Goal: Information Seeking & Learning: Learn about a topic

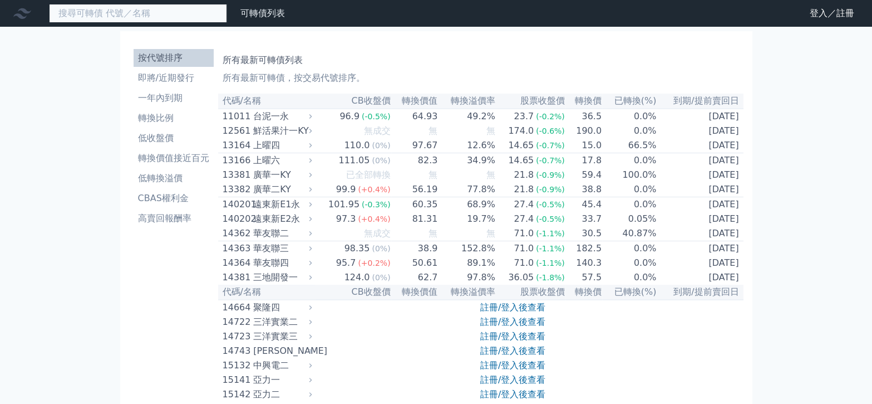
click at [124, 11] on input at bounding box center [138, 13] width 178 height 19
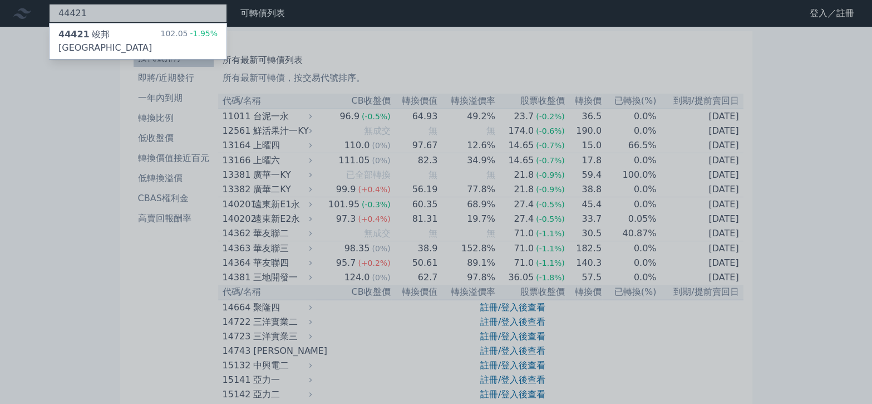
type input "44421"
click at [104, 38] on div "44421 竣邦一KY" at bounding box center [109, 41] width 102 height 27
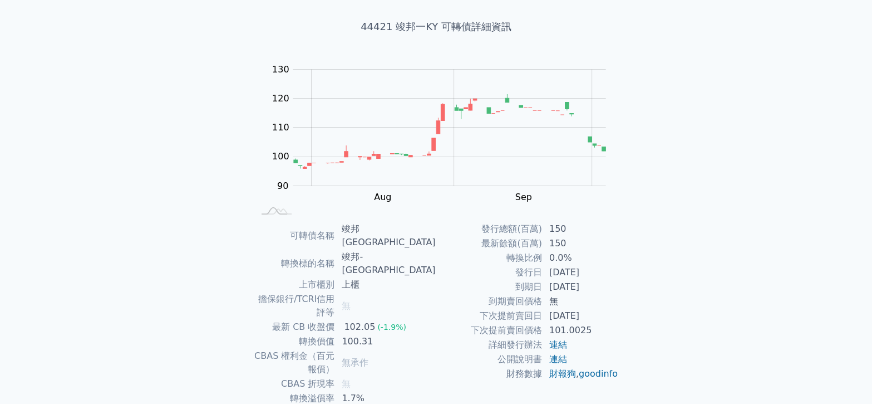
scroll to position [111, 0]
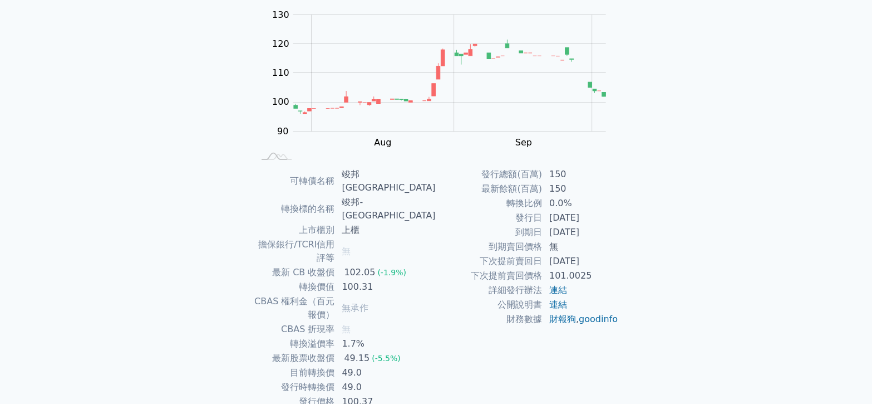
click at [391, 380] on td "49.0" at bounding box center [385, 387] width 101 height 14
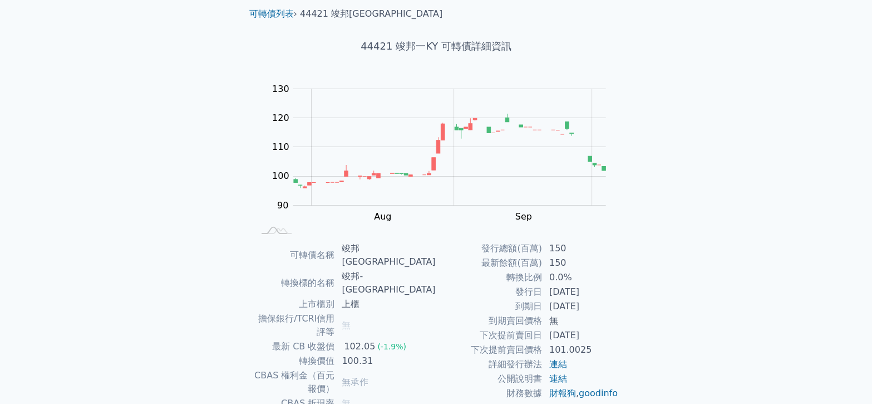
scroll to position [0, 0]
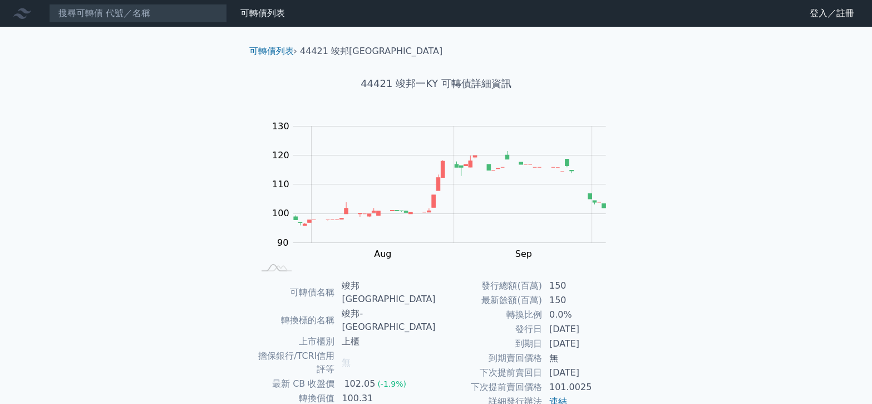
click at [16, 16] on icon at bounding box center [22, 13] width 18 height 18
click at [107, 46] on div "可轉債列表 財務數據 可轉債列表 財務數據 登入／註冊 登入／註冊 可轉債列表 › 44421 竣邦一KY 44421 竣邦一KY 可轉債詳細資訊 Zoom …" at bounding box center [436, 284] width 872 height 569
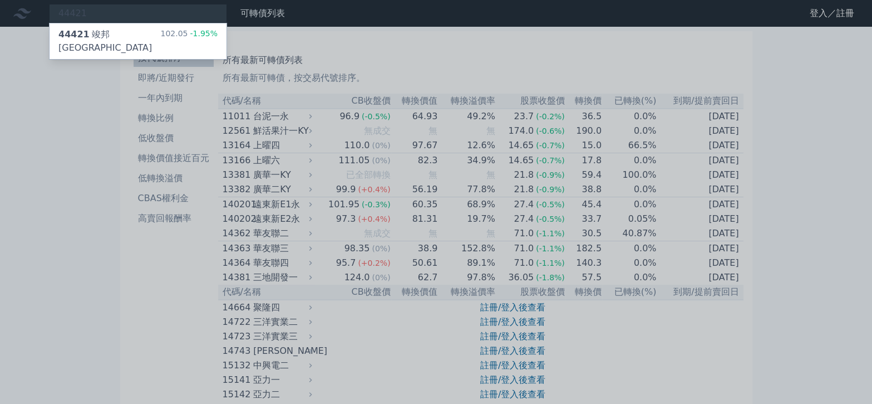
click at [146, 257] on div at bounding box center [436, 202] width 872 height 404
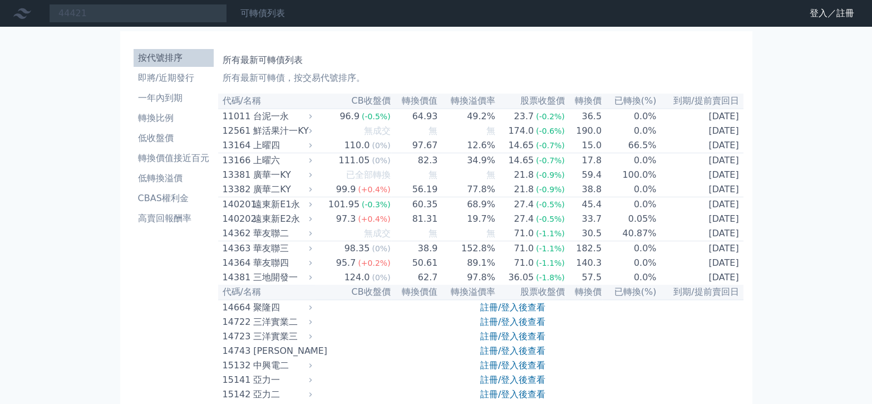
click at [245, 14] on link "可轉債列表" at bounding box center [262, 13] width 45 height 11
click at [846, 18] on link "登入／註冊" at bounding box center [832, 13] width 62 height 18
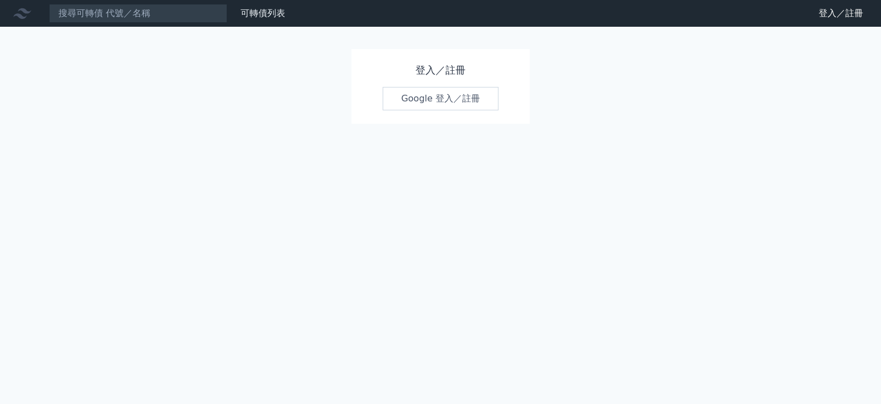
click at [452, 105] on link "Google 登入／註冊" at bounding box center [440, 98] width 116 height 23
